Goal: Find specific page/section: Find specific page/section

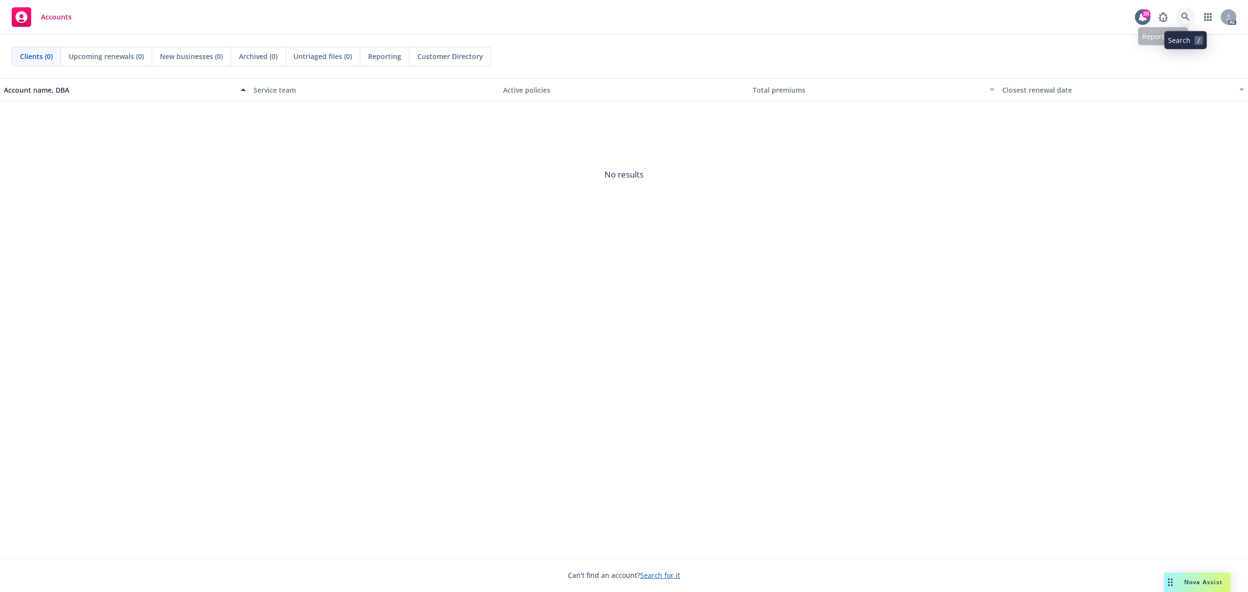
click at [1181, 15] on icon at bounding box center [1185, 17] width 9 height 9
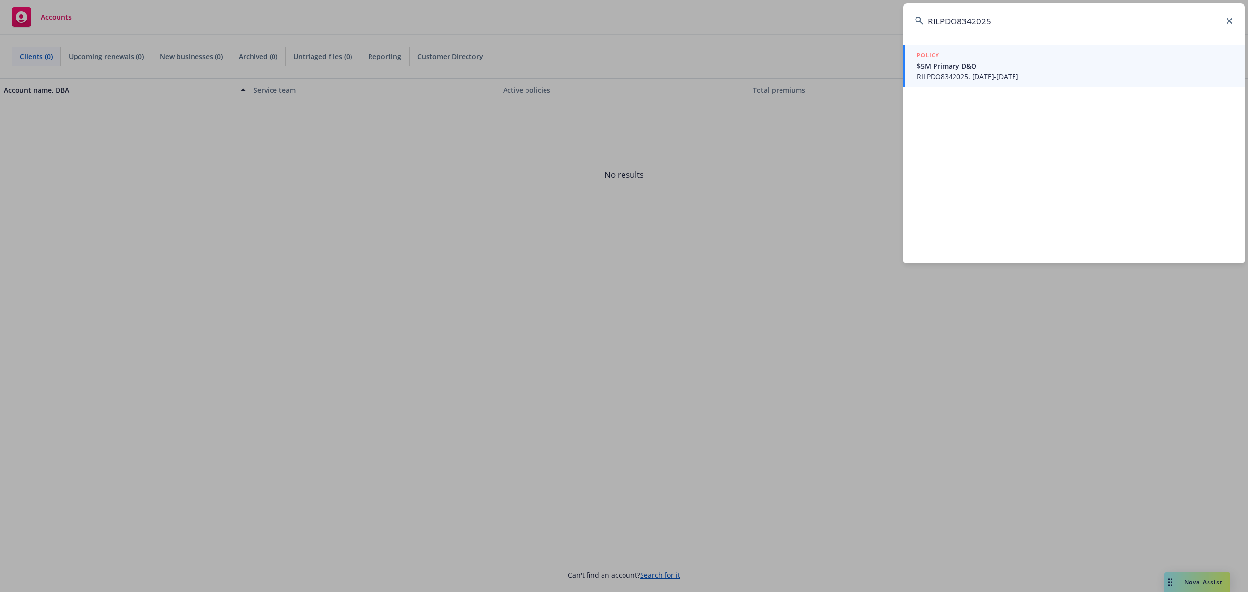
type input "RILPDO8342025"
click at [1030, 63] on span "$5M Primary D&O" at bounding box center [1075, 66] width 316 height 10
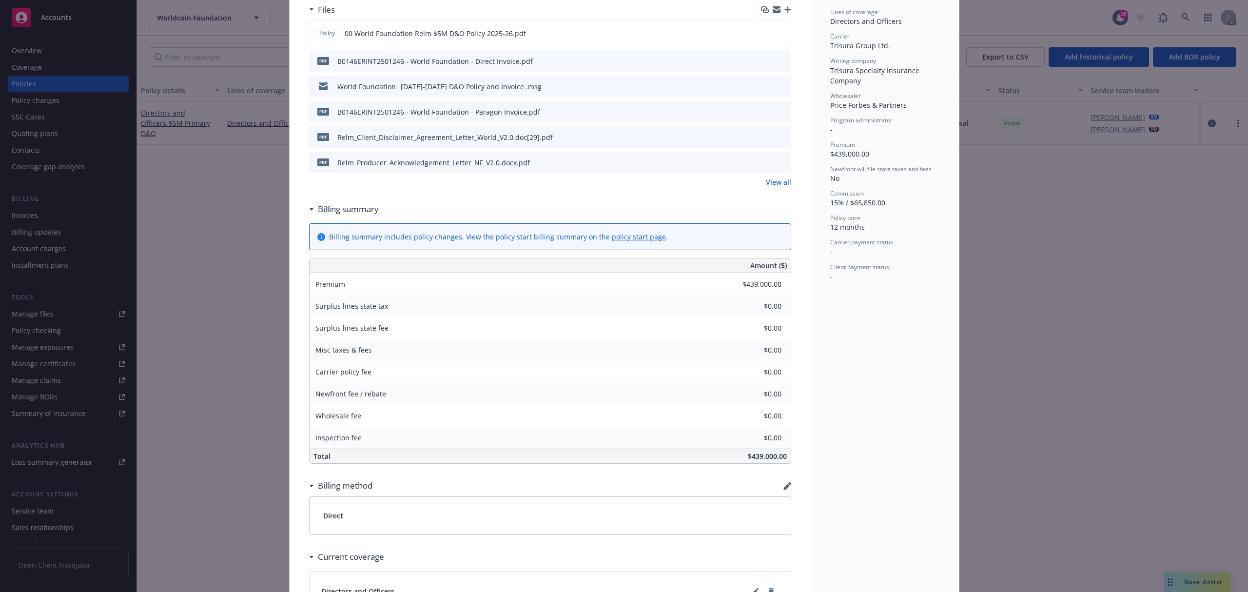
scroll to position [201, 0]
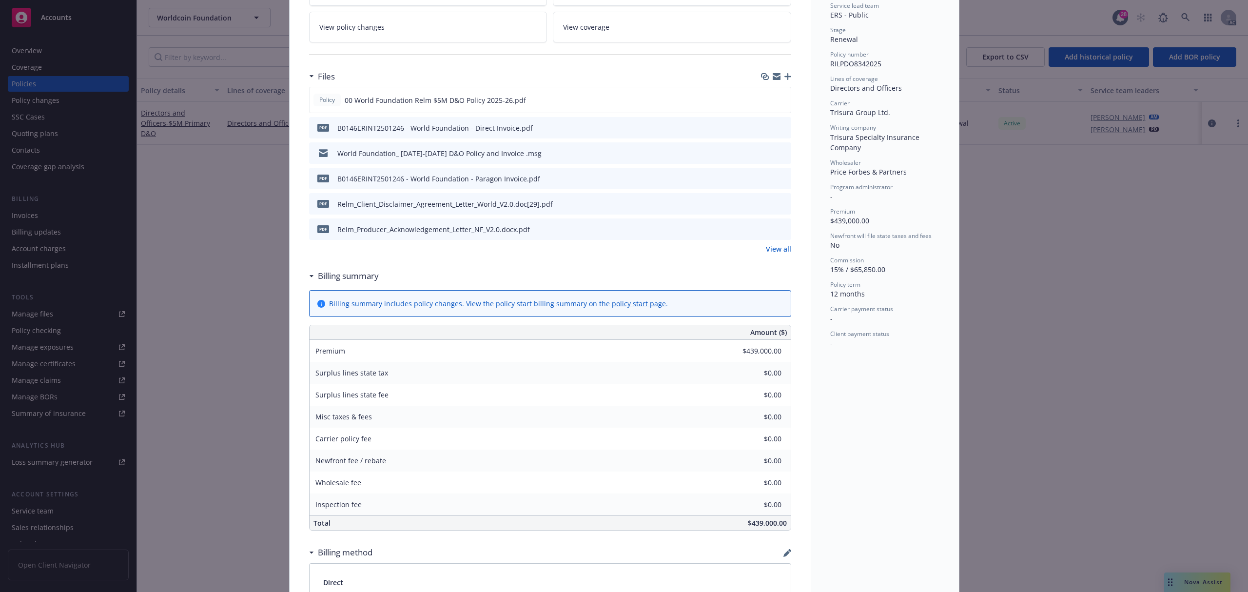
click at [199, 197] on div "Policy Directors and Officers - $5M Primary D&O Add internal notes here... View…" at bounding box center [624, 296] width 1248 height 592
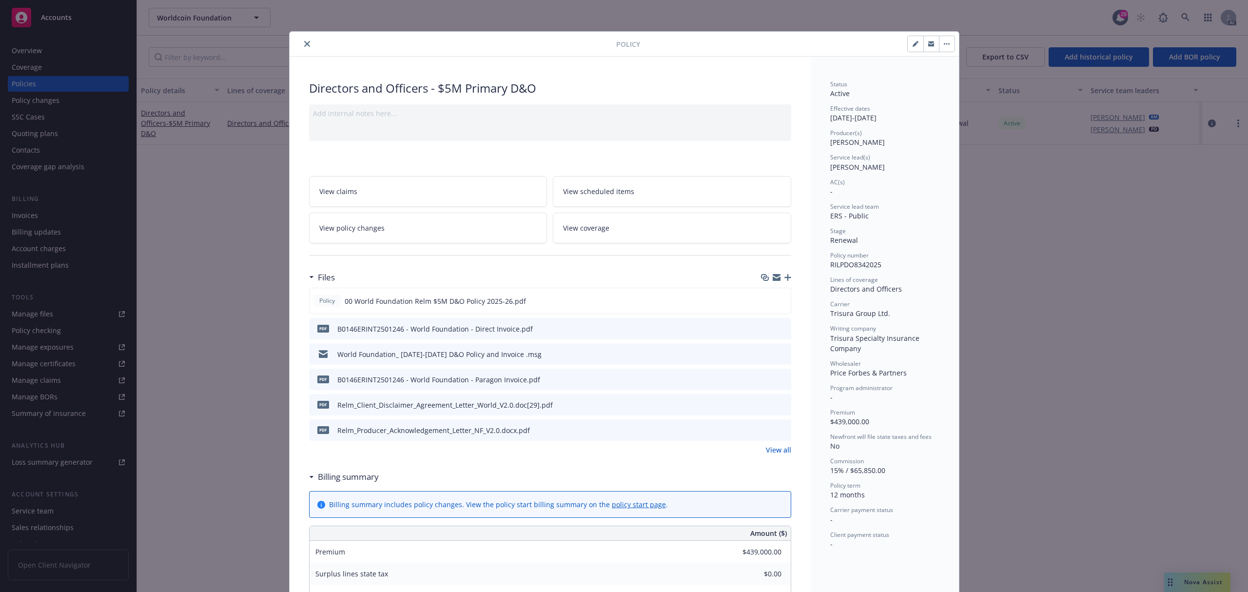
click at [304, 44] on icon "close" at bounding box center [307, 44] width 6 height 6
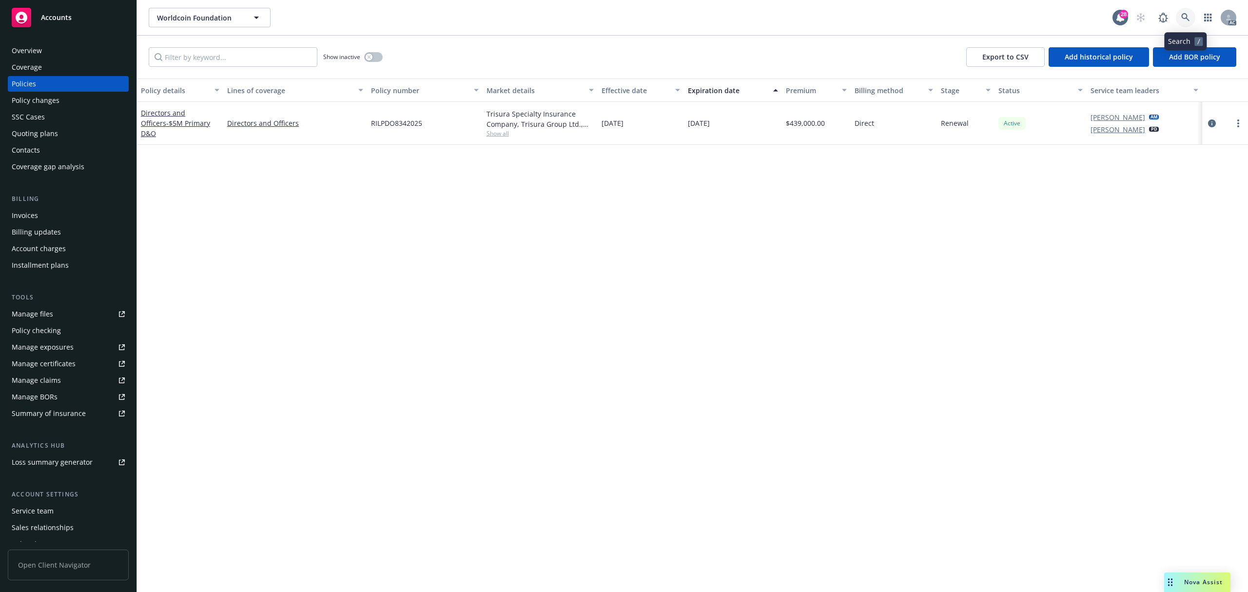
click at [1191, 18] on link at bounding box center [1185, 17] width 19 height 19
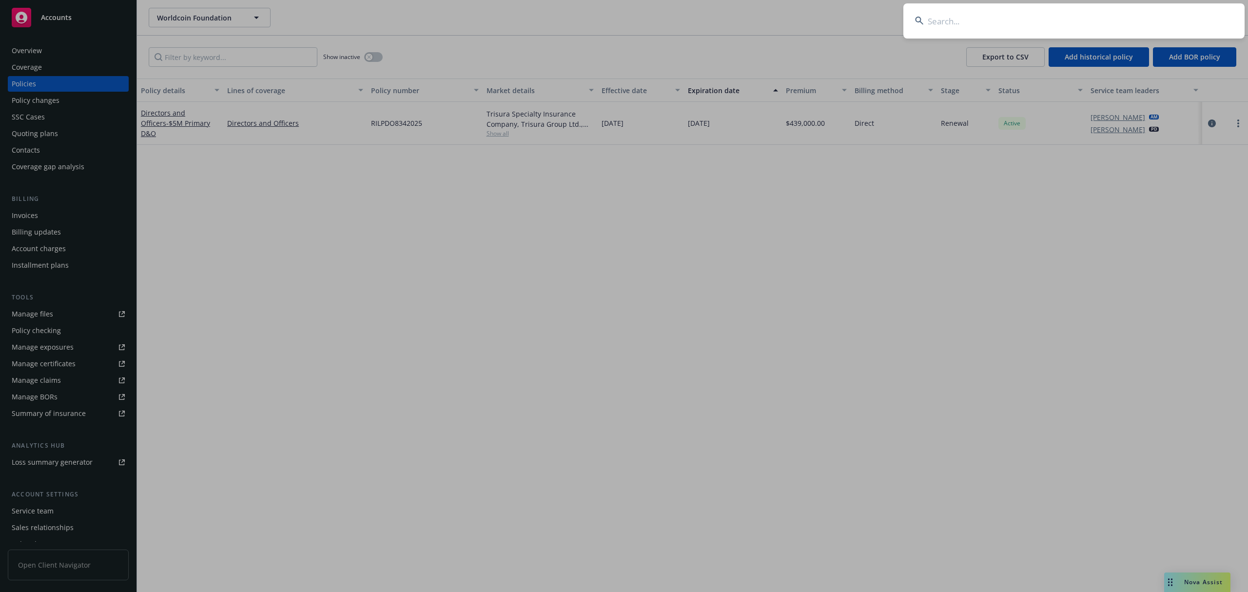
click at [1153, 28] on input at bounding box center [1073, 20] width 341 height 35
paste input "RILPDO8342024"
type input "RILPDO8342024"
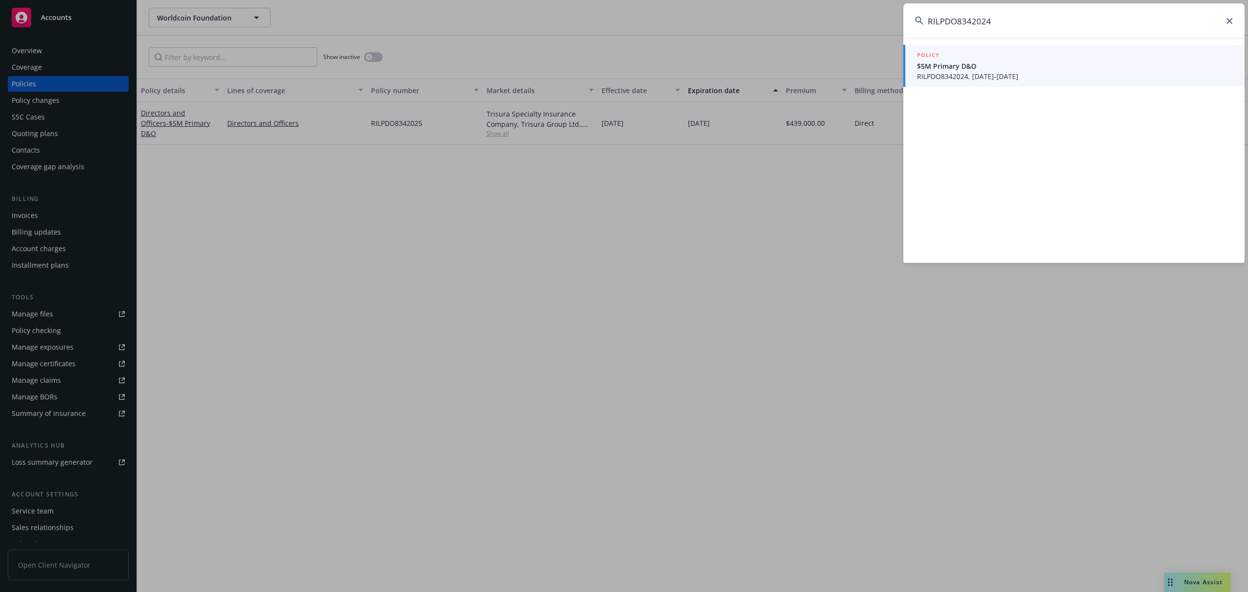
click at [1032, 69] on span "$5M Primary D&O" at bounding box center [1075, 66] width 316 height 10
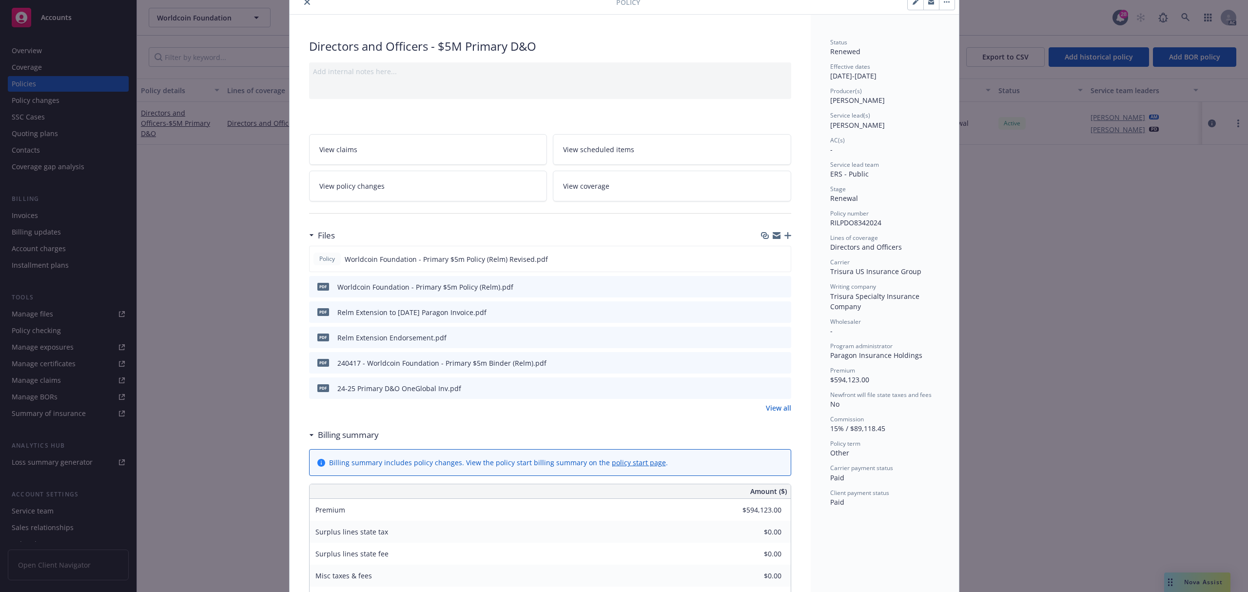
scroll to position [65, 0]
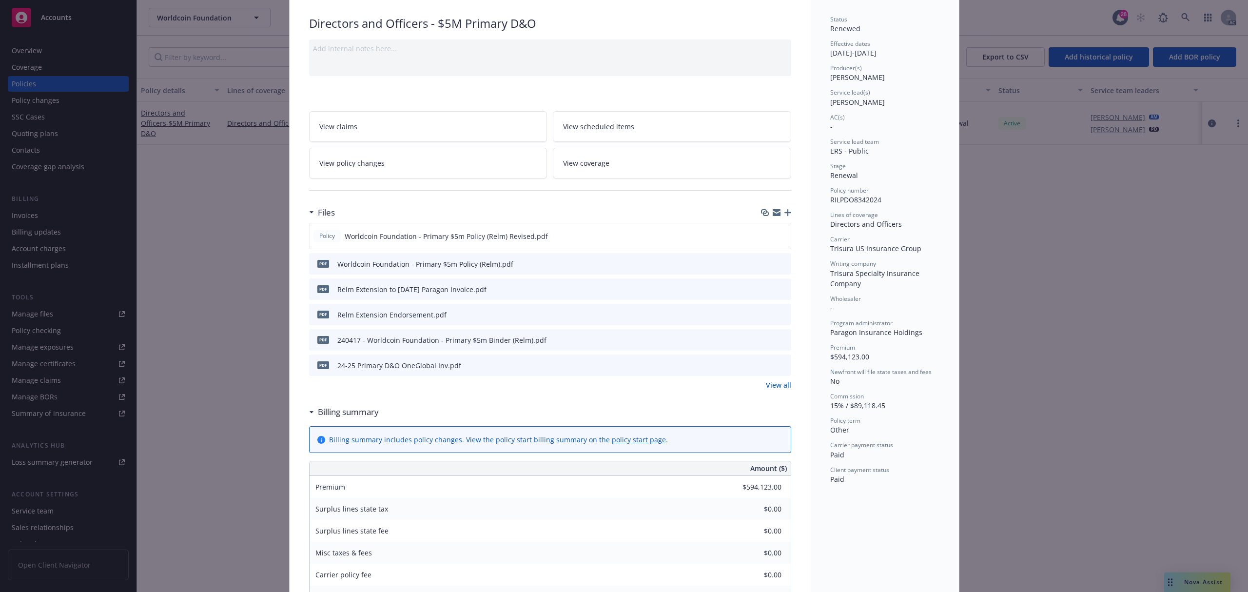
click at [882, 365] on div "Status Renewed Effective dates [DATE] - [DATE] Producer(s) [PERSON_NAME] Servic…" at bounding box center [884, 249] width 109 height 469
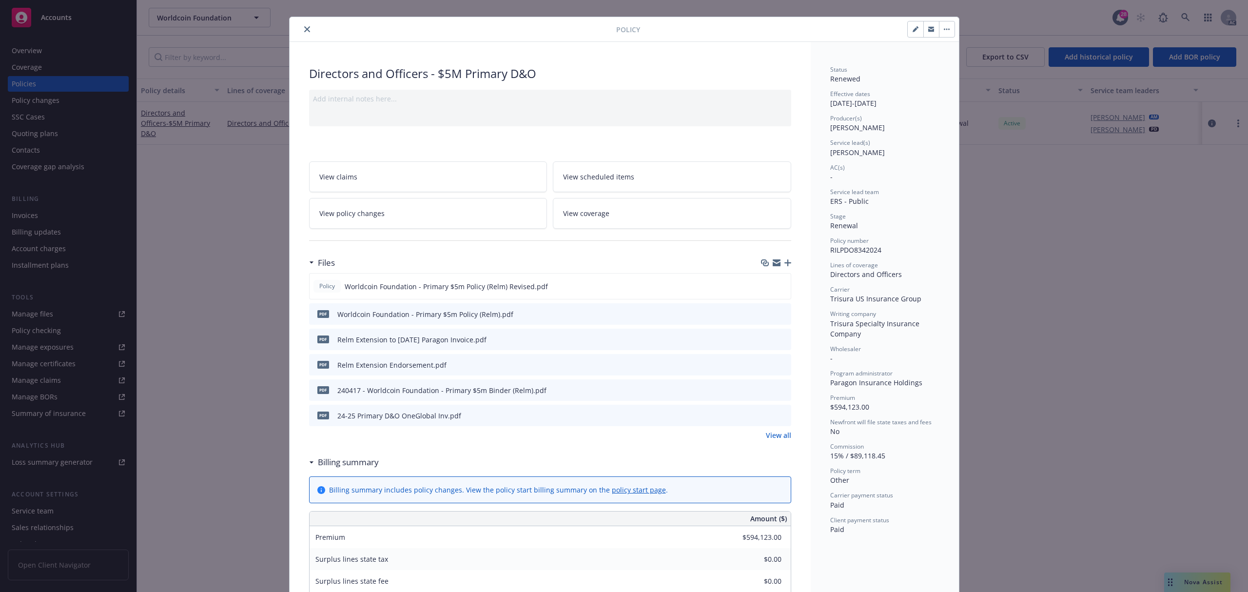
scroll to position [0, 0]
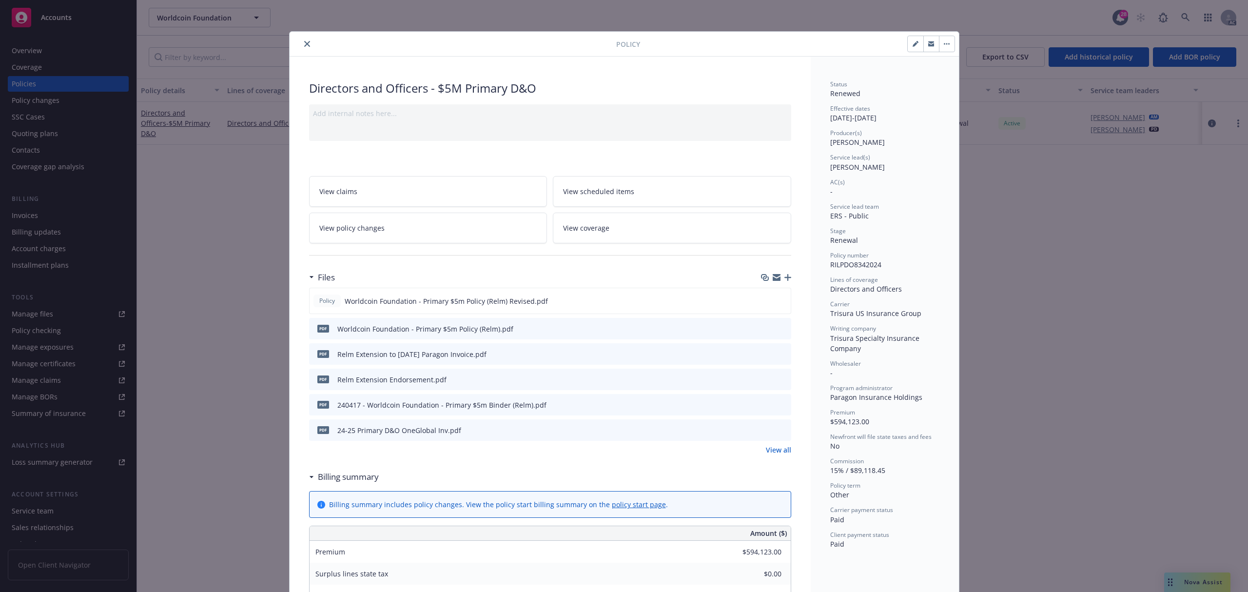
click at [304, 42] on icon "close" at bounding box center [307, 44] width 6 height 6
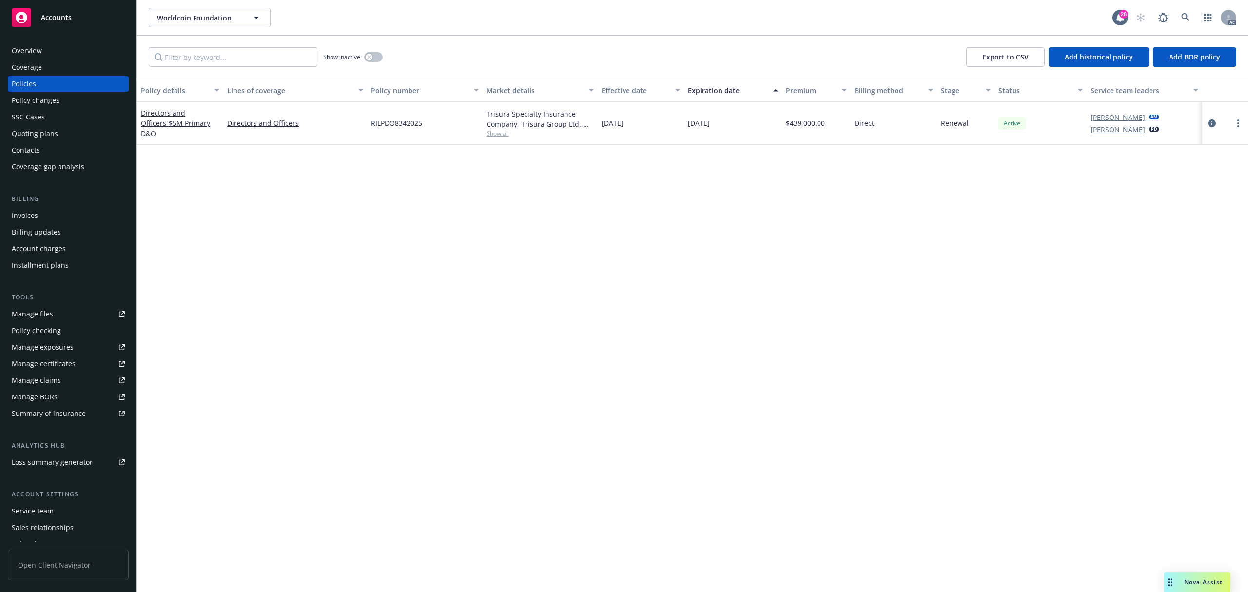
click at [49, 248] on div "Account charges" at bounding box center [39, 249] width 54 height 16
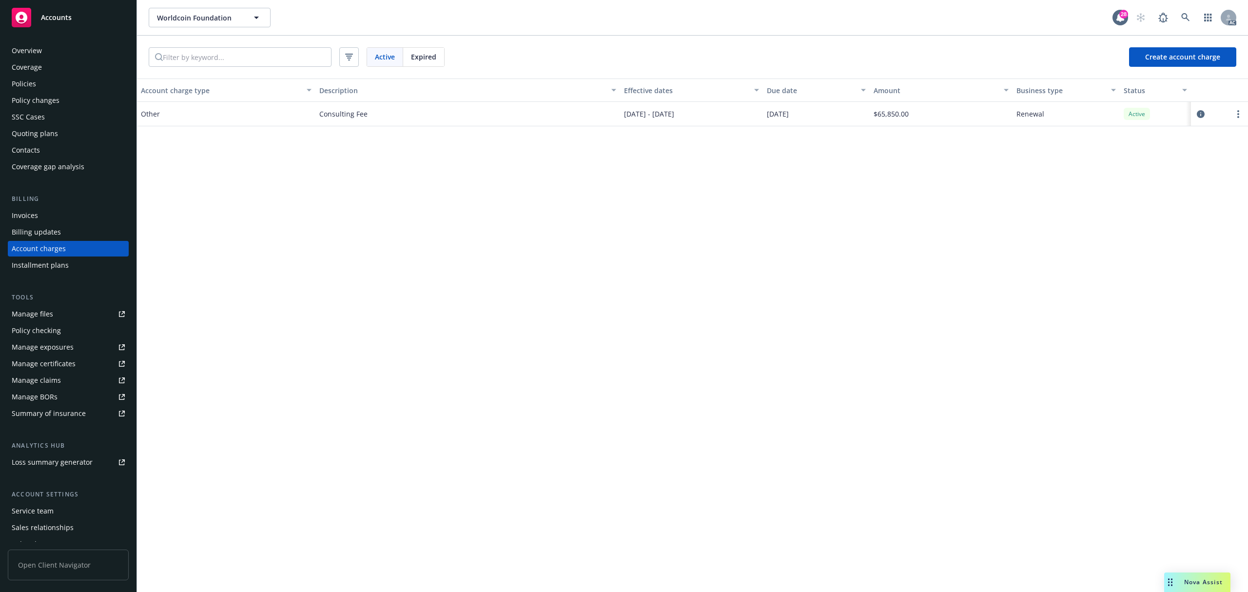
click at [434, 112] on div "Consulting Fee" at bounding box center [467, 114] width 305 height 24
click at [1197, 114] on icon "circleInformation" at bounding box center [1200, 114] width 8 height 8
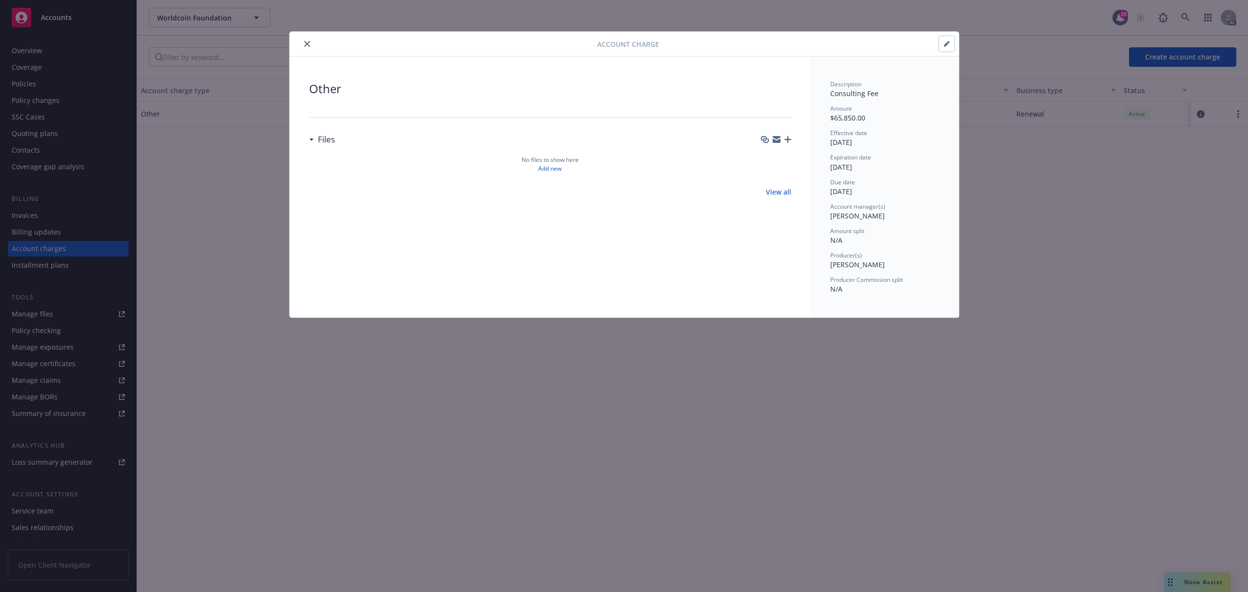
click at [306, 41] on icon "close" at bounding box center [307, 44] width 6 height 6
